Goal: Check status: Check status

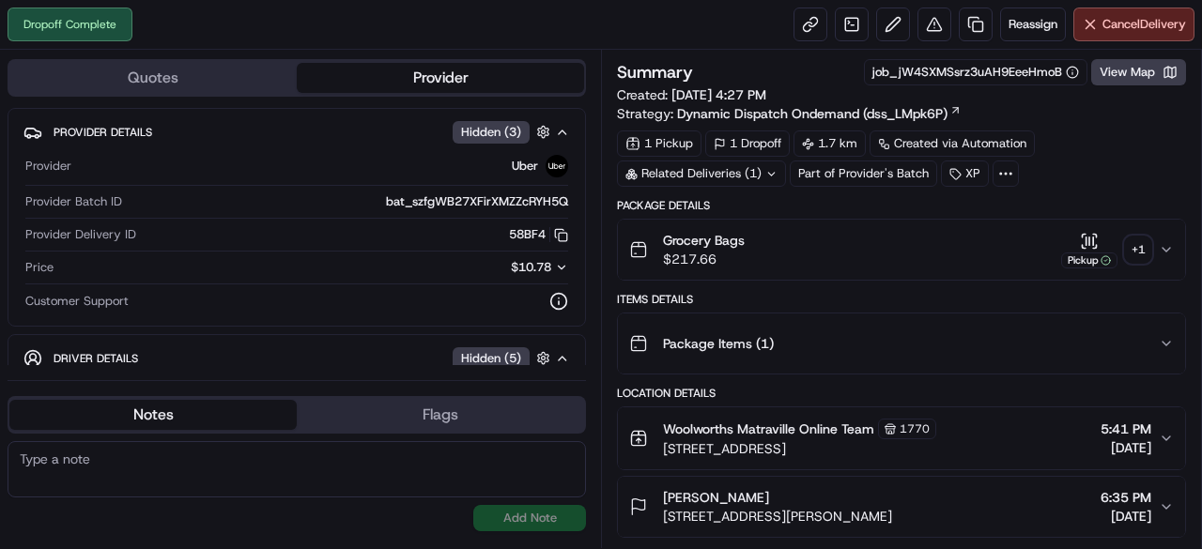
click at [1139, 247] on div "+ 1" at bounding box center [1138, 250] width 26 height 26
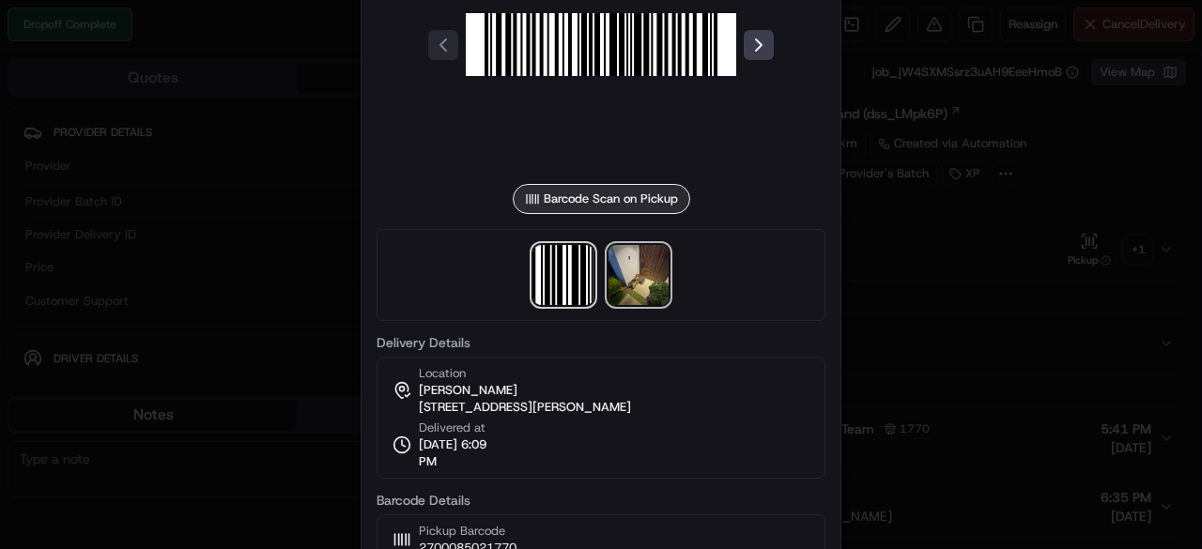
click at [644, 279] on img at bounding box center [638, 275] width 60 height 60
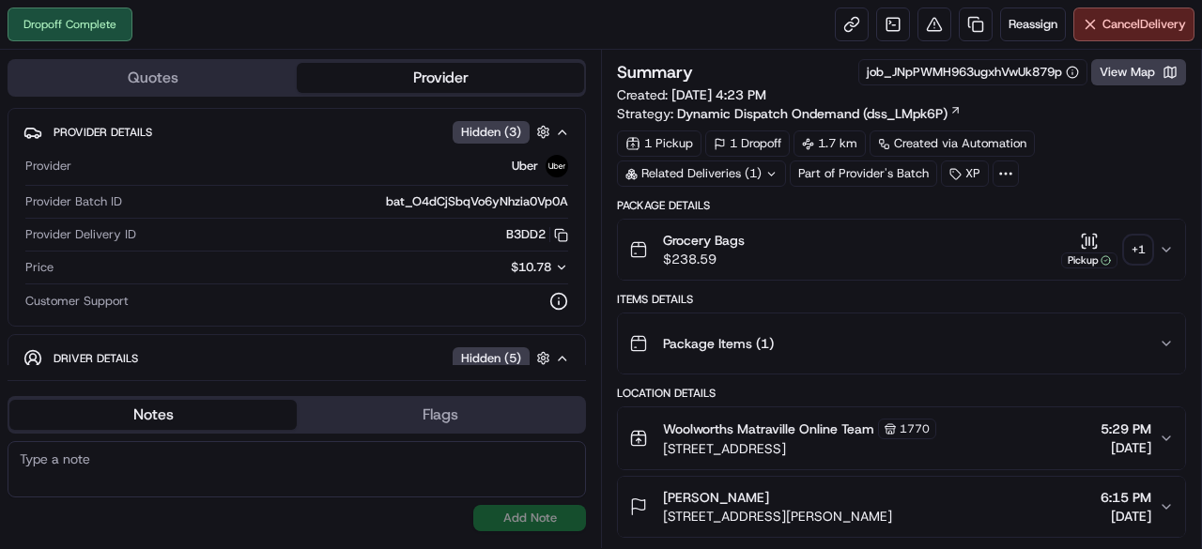
click at [1151, 251] on div "+ 1" at bounding box center [1138, 250] width 26 height 26
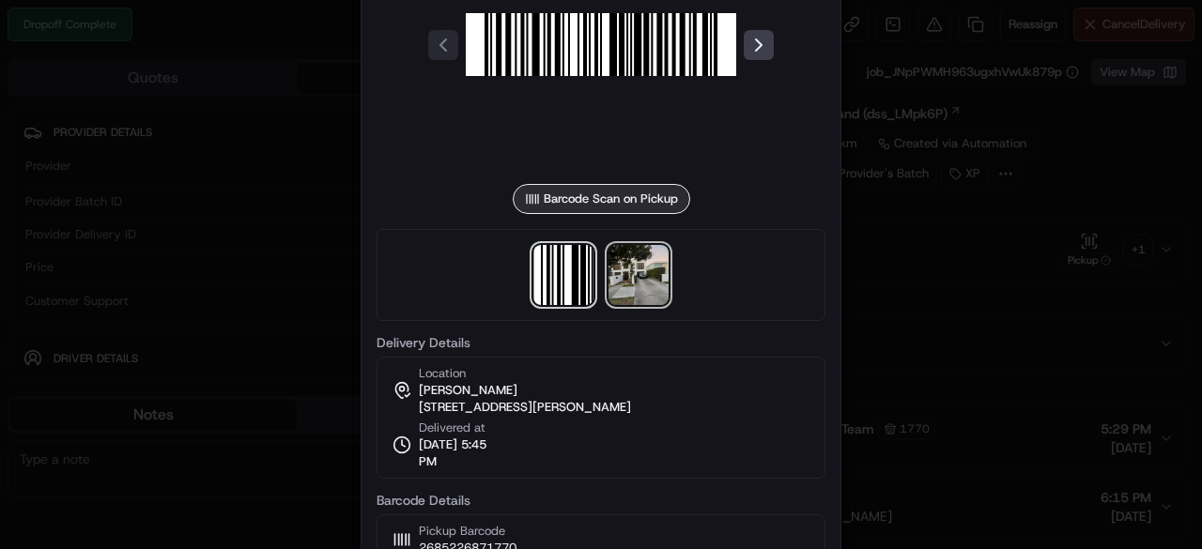
click at [647, 288] on img at bounding box center [638, 275] width 60 height 60
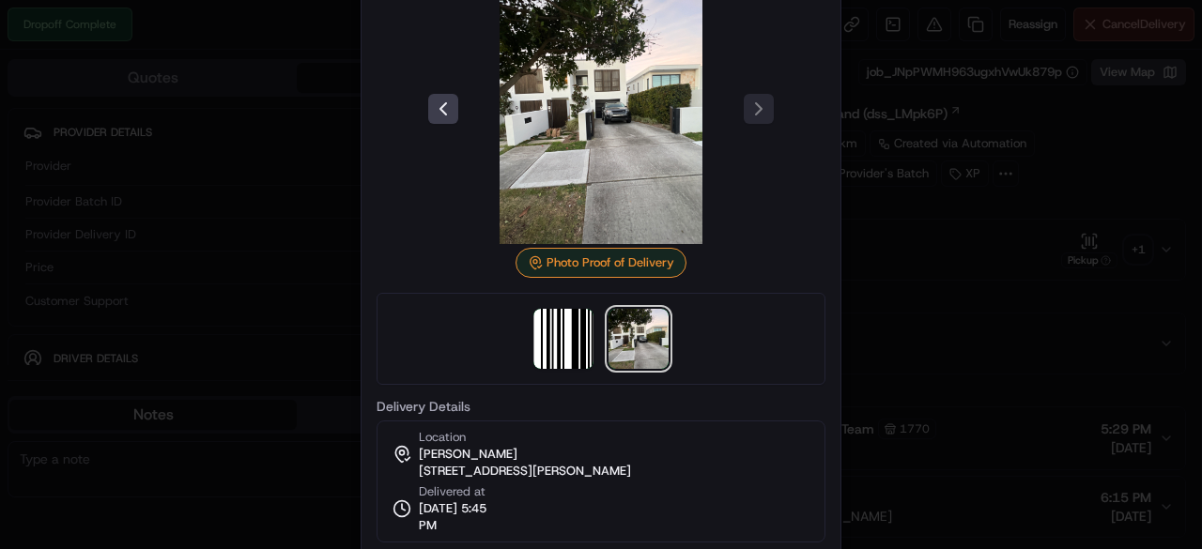
drag, startPoint x: 544, startPoint y: 128, endPoint x: 398, endPoint y: 161, distance: 149.2
click at [398, 161] on div at bounding box center [600, 109] width 449 height 270
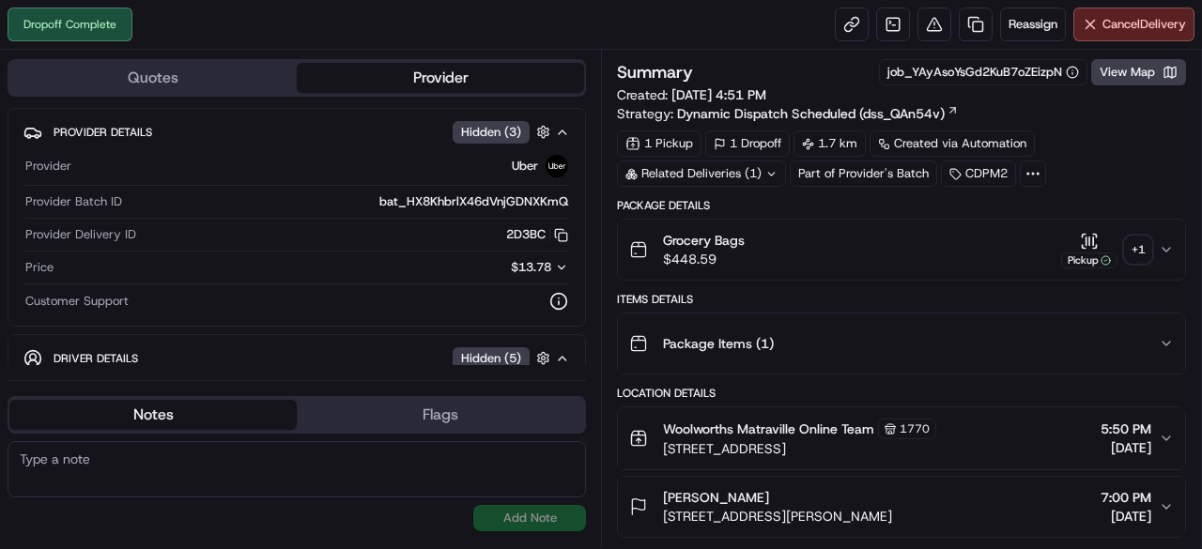
click at [1140, 249] on div "+ 1" at bounding box center [1138, 250] width 26 height 26
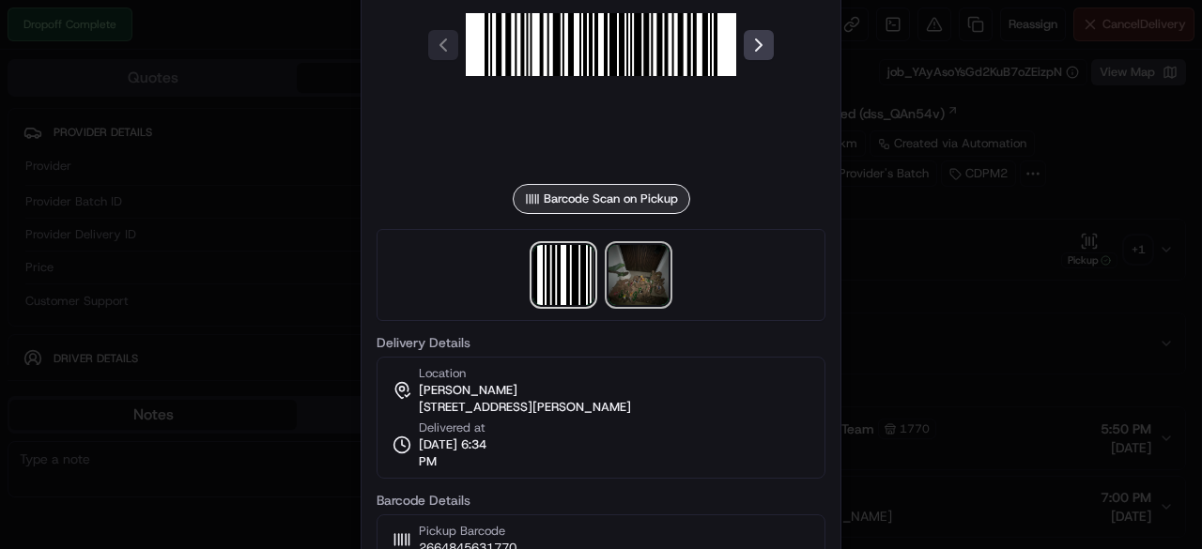
click at [649, 286] on img at bounding box center [638, 275] width 60 height 60
